Goal: Find specific page/section: Find specific page/section

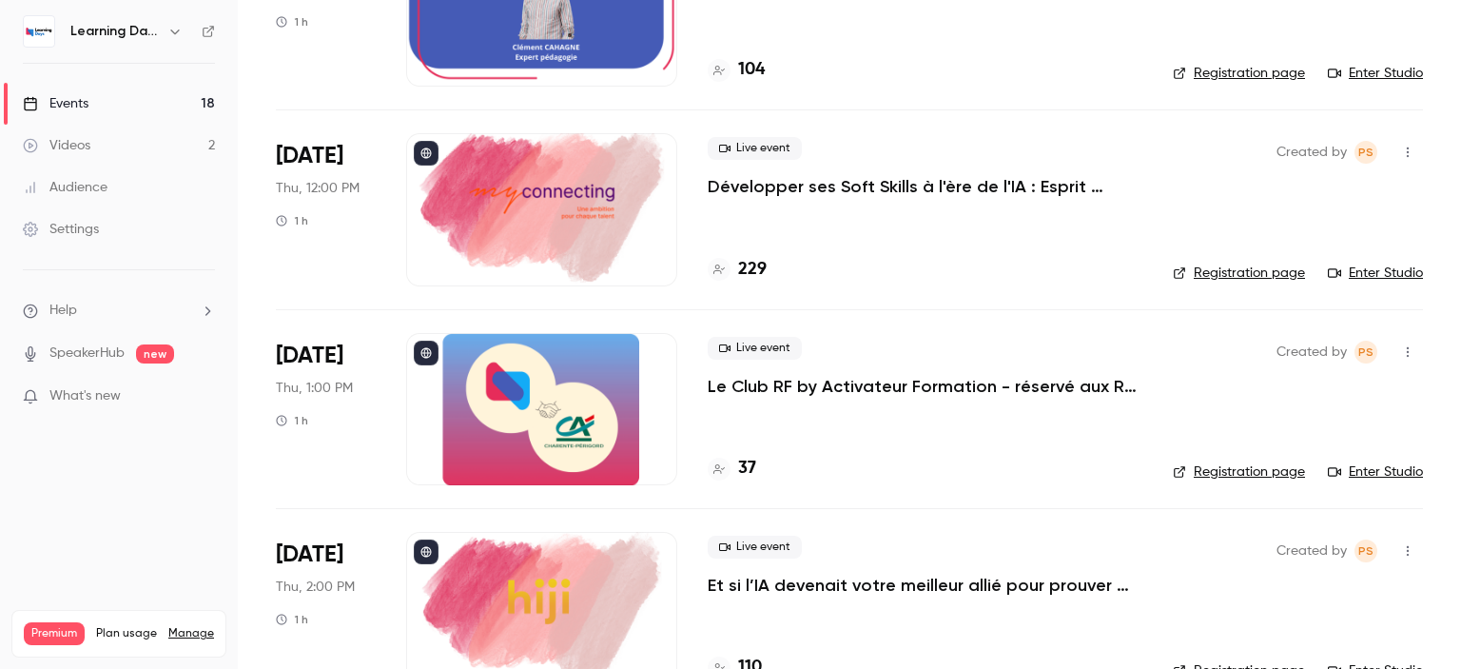
scroll to position [2823, 0]
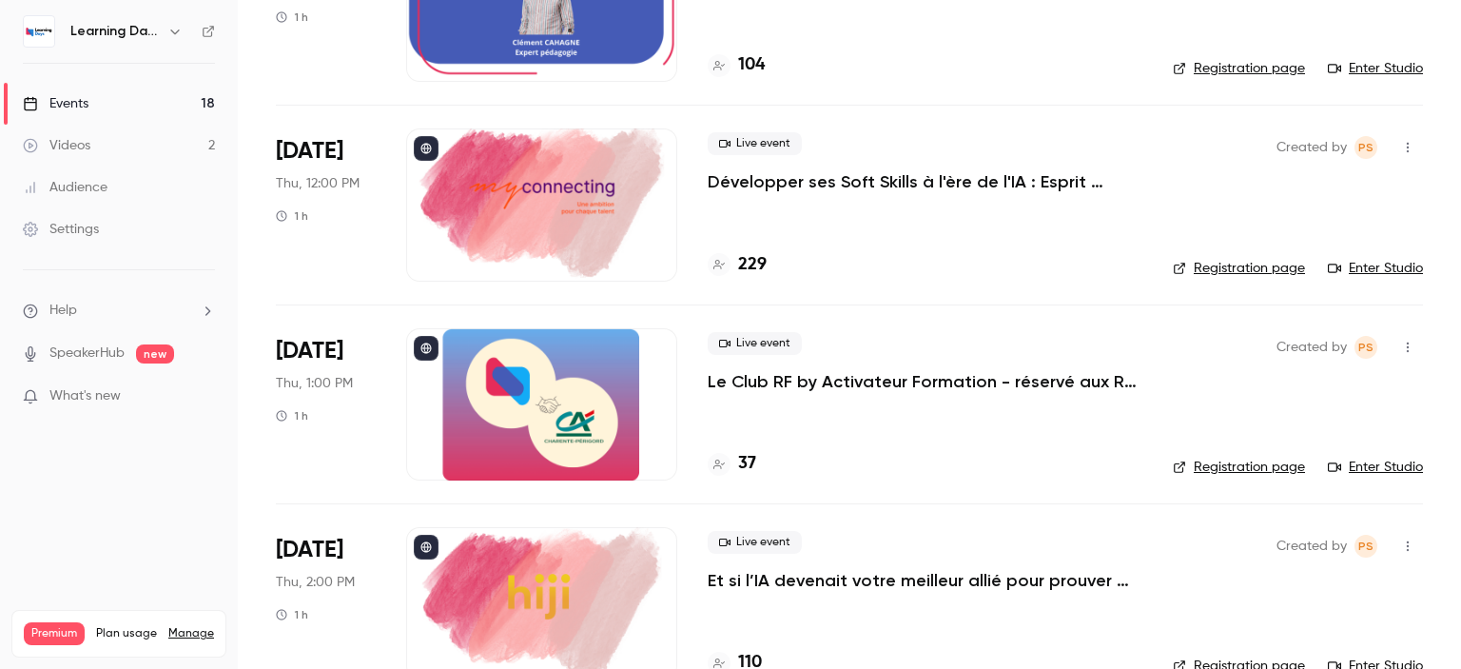
click at [850, 380] on p "Le Club RF by Activateur Formation - réservé aux RF - La formation, bien plus q…" at bounding box center [925, 381] width 435 height 23
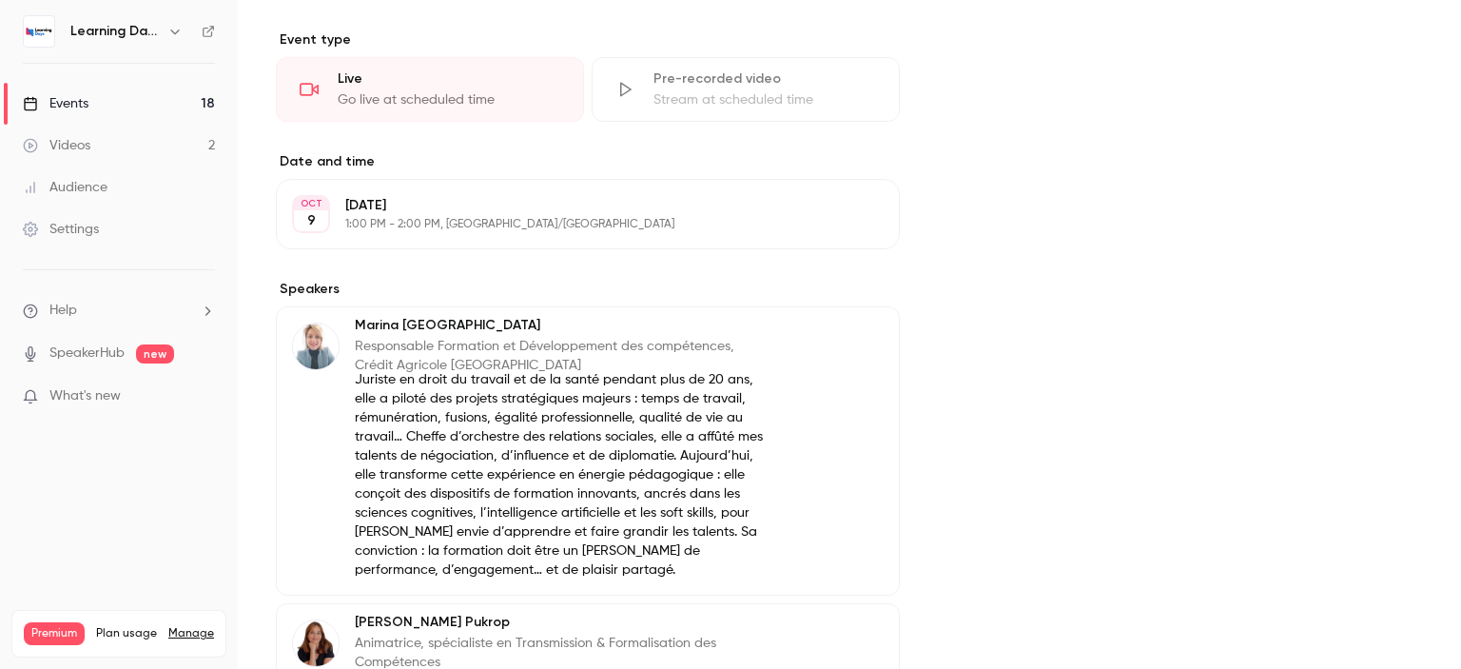
scroll to position [478, 0]
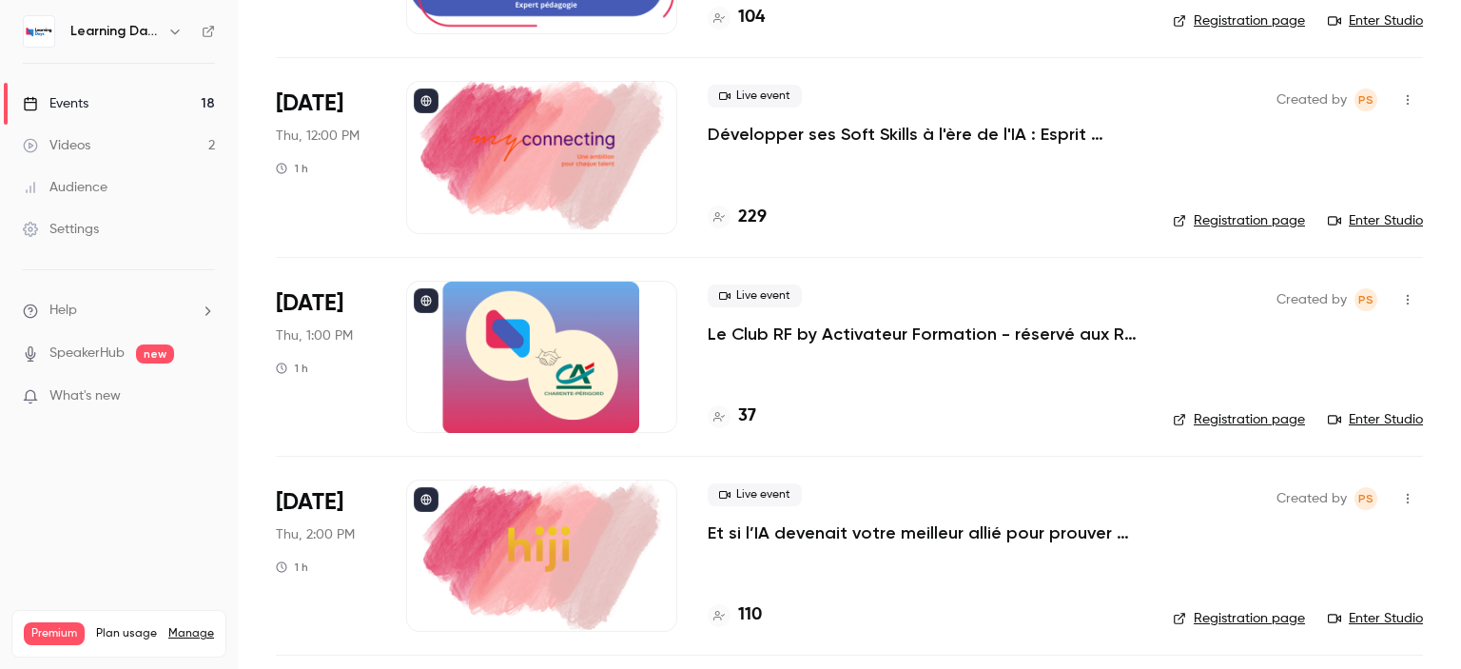
scroll to position [2947, 0]
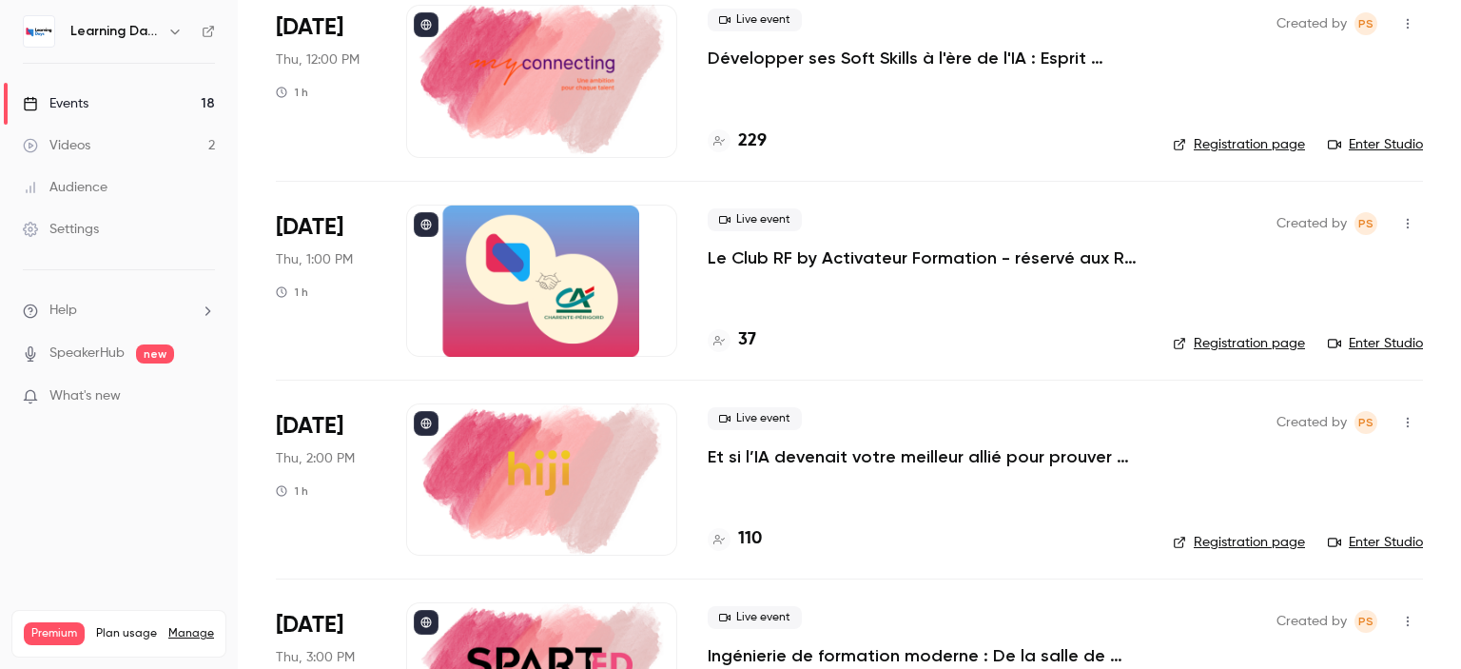
click at [746, 349] on h4 "37" at bounding box center [747, 340] width 18 height 26
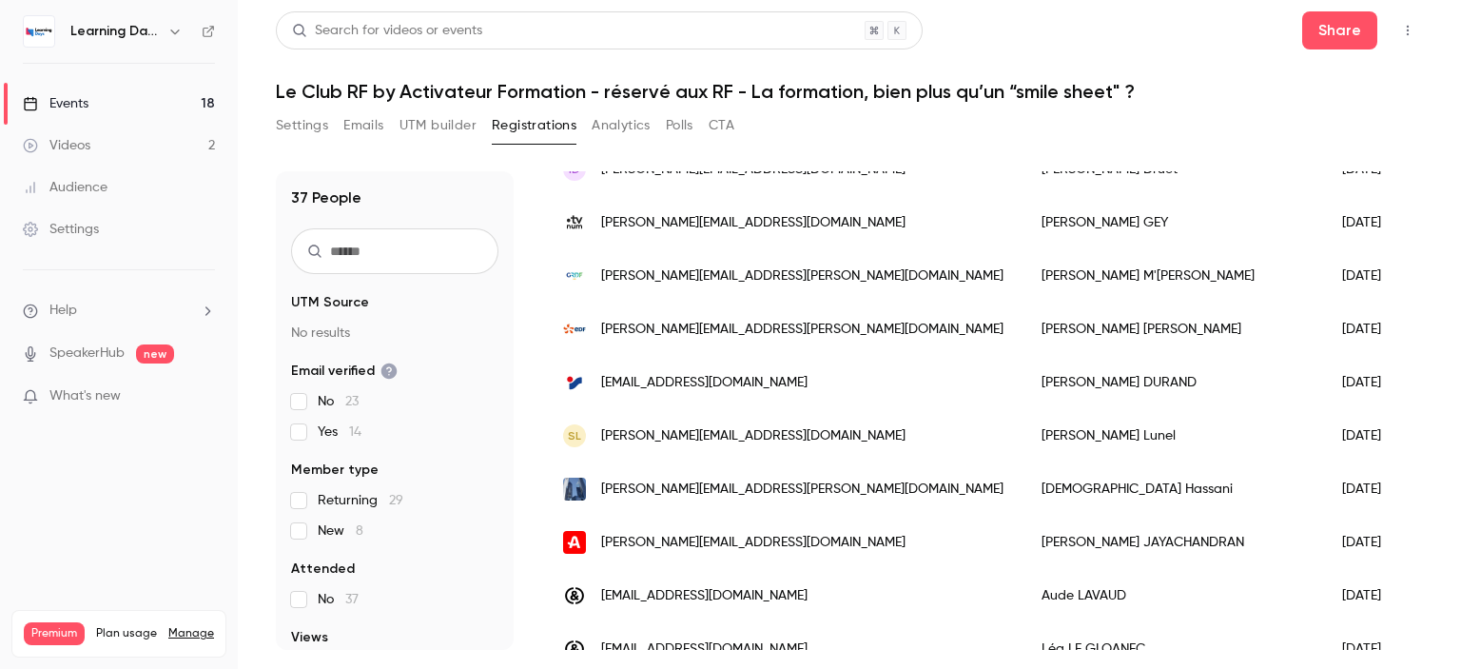
scroll to position [1633, 0]
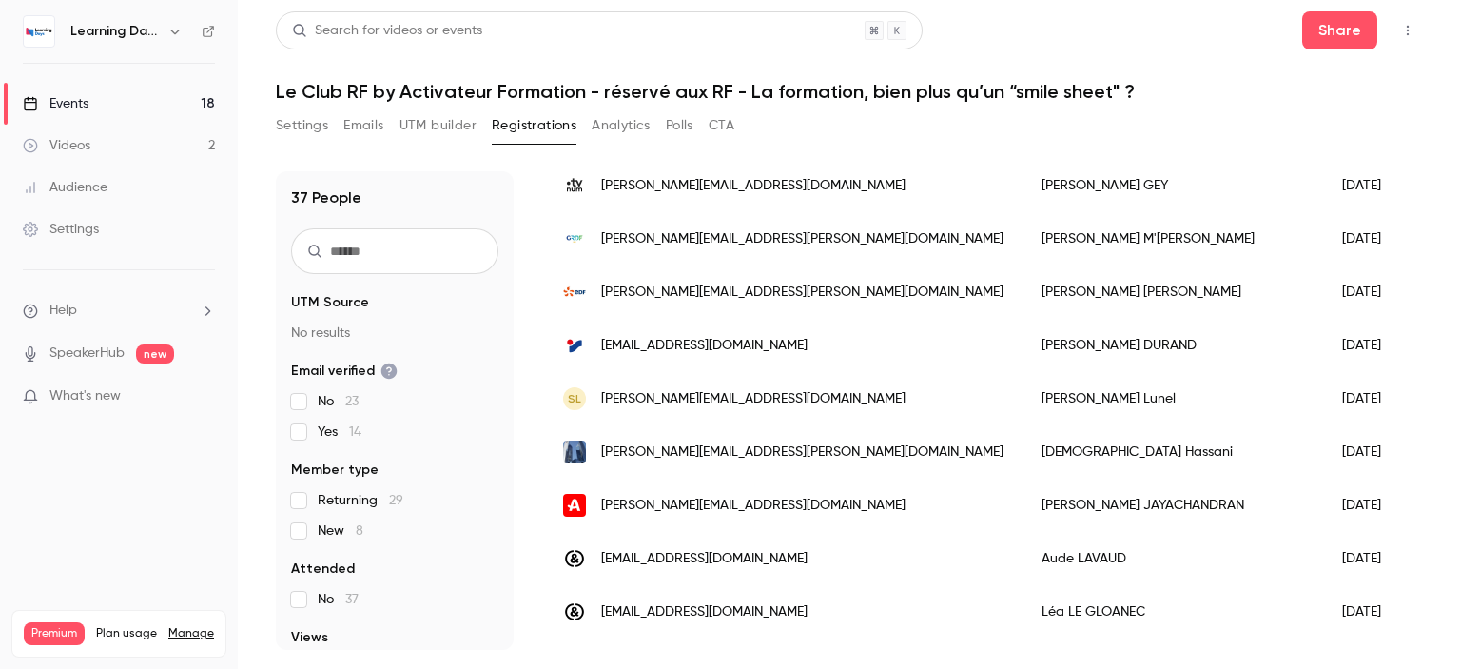
click at [171, 94] on link "Events 18" at bounding box center [119, 104] width 238 height 42
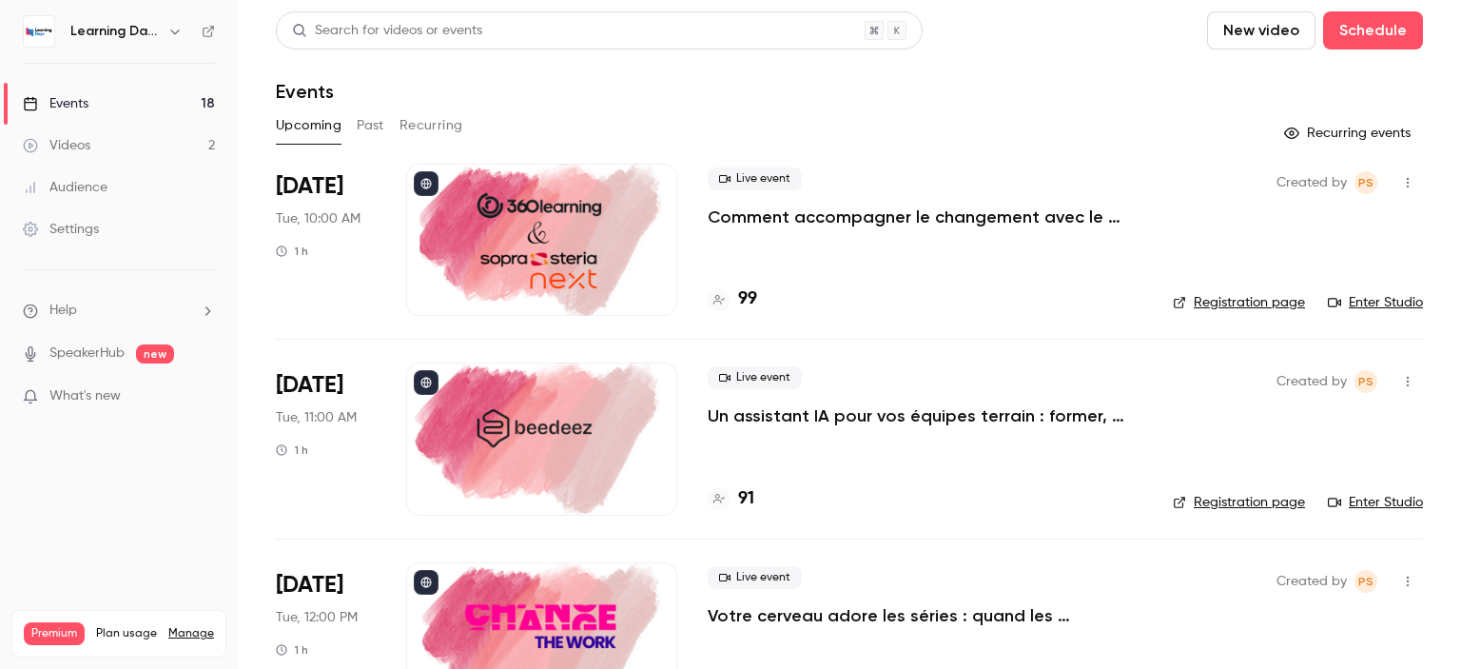
click at [98, 197] on link "Audience" at bounding box center [119, 187] width 238 height 42
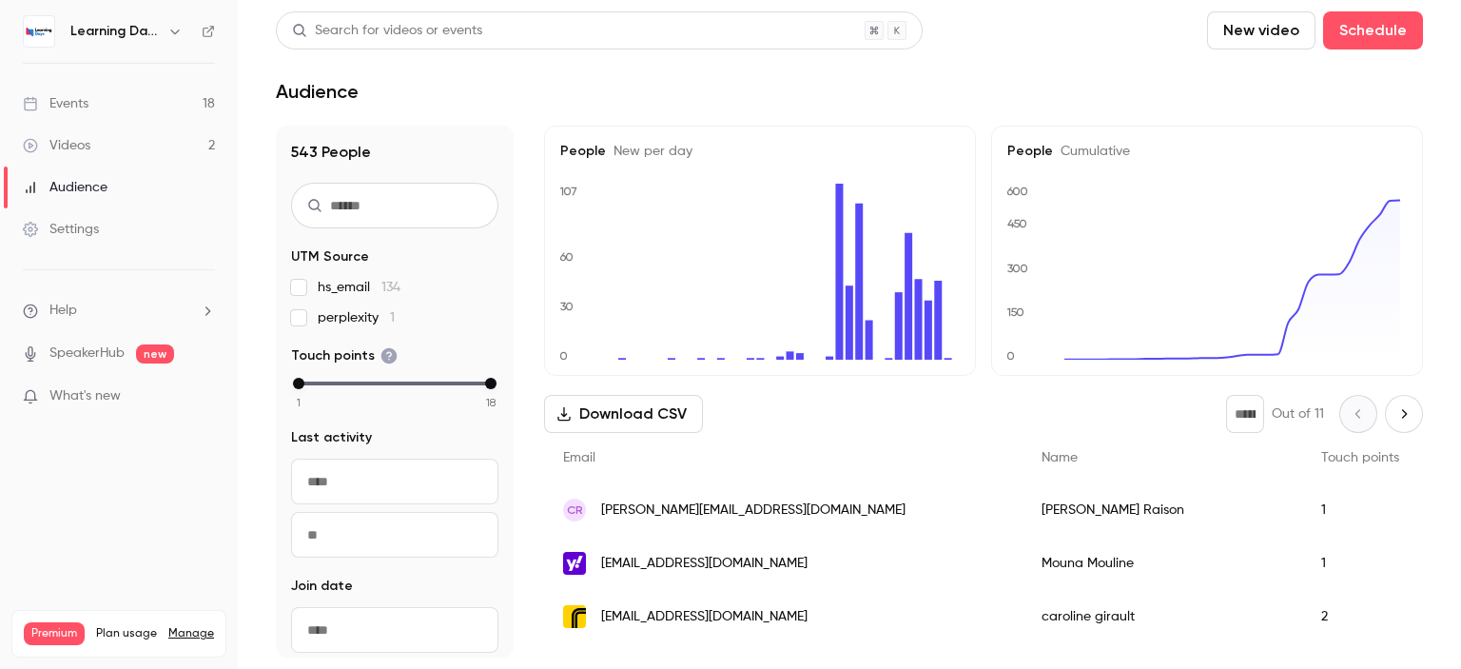
click at [96, 107] on link "Events 18" at bounding box center [119, 104] width 238 height 42
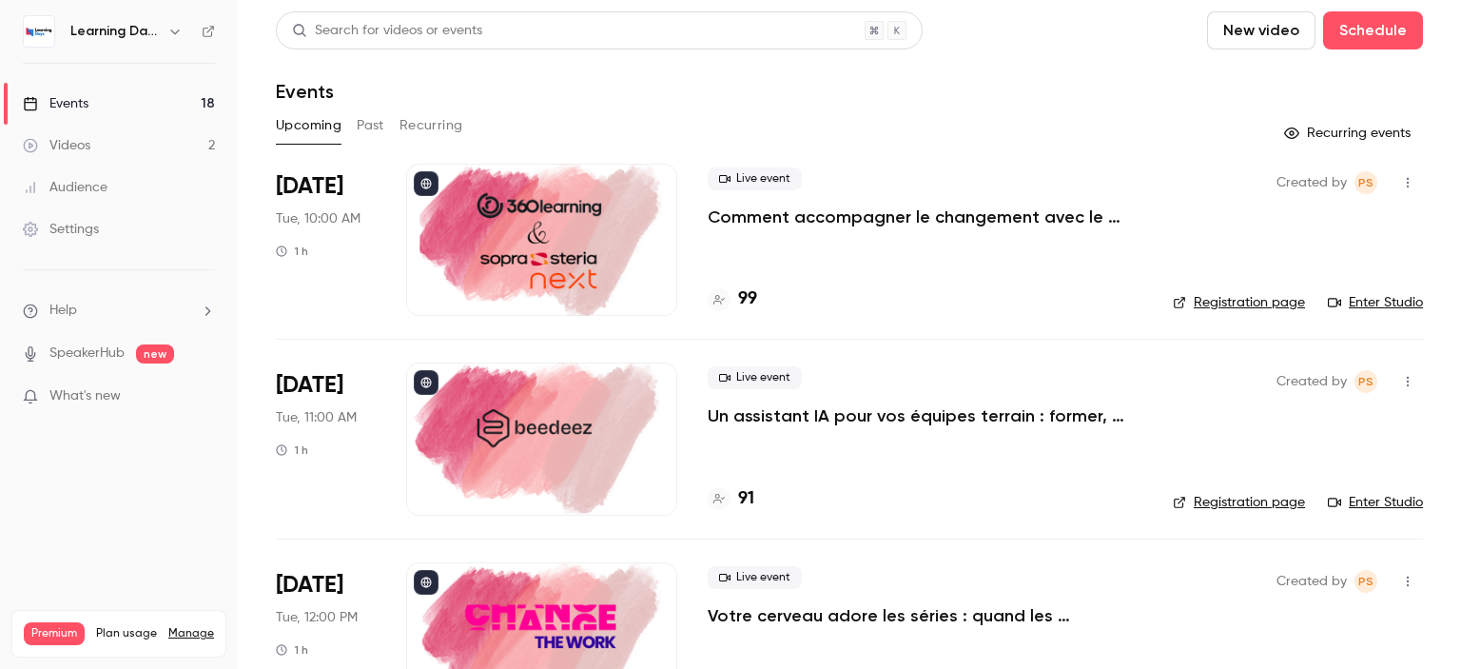
click at [94, 144] on link "Videos 2" at bounding box center [119, 146] width 238 height 42
